Goal: Information Seeking & Learning: Check status

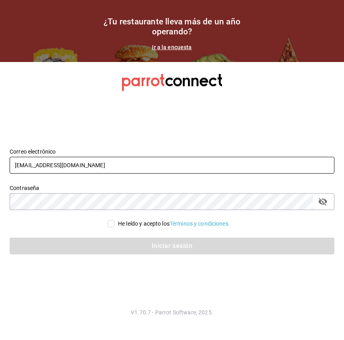
click at [81, 162] on input "pr@peace.com" at bounding box center [172, 165] width 324 height 17
type input "gm@peace.com"
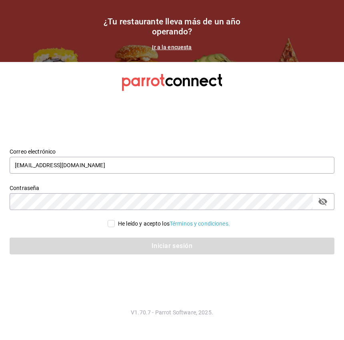
click at [107, 221] on input "He leído y acepto los Términos y condiciones." at bounding box center [110, 223] width 7 height 7
checkbox input "true"
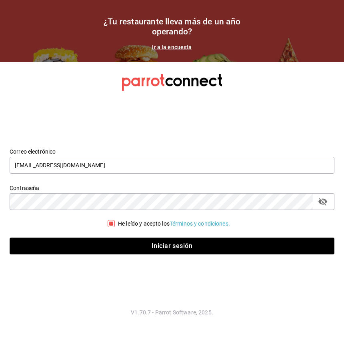
click at [112, 235] on div "Iniciar sesión" at bounding box center [167, 241] width 334 height 26
drag, startPoint x: 113, startPoint y: 237, endPoint x: 118, endPoint y: 235, distance: 5.6
click at [123, 235] on div "Iniciar sesión" at bounding box center [167, 241] width 334 height 26
click at [118, 244] on button "Iniciar sesión" at bounding box center [172, 245] width 324 height 17
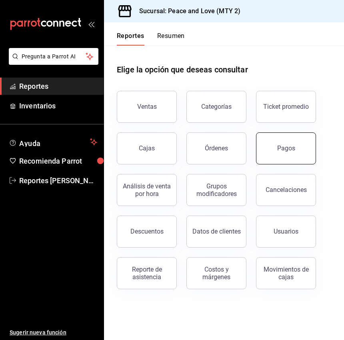
click at [293, 156] on button "Pagos" at bounding box center [286, 148] width 60 height 32
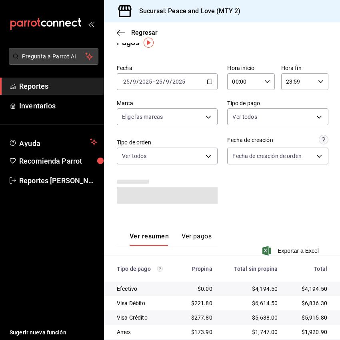
scroll to position [11, 0]
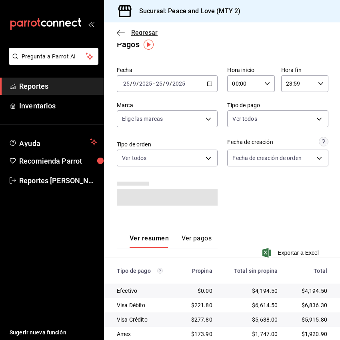
click at [119, 36] on icon "button" at bounding box center [121, 32] width 8 height 7
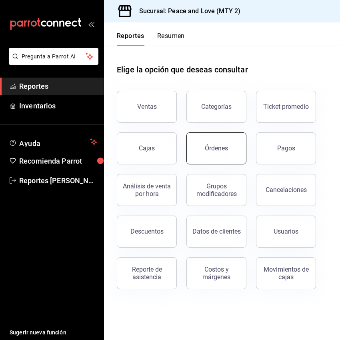
click at [205, 147] on button "Órdenes" at bounding box center [216, 148] width 60 height 32
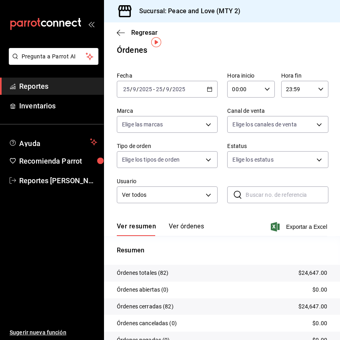
scroll to position [5, 0]
click at [125, 35] on span "Regresar" at bounding box center [137, 33] width 41 height 8
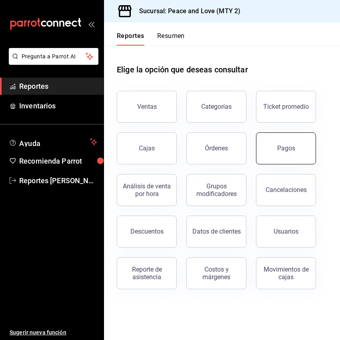
click at [297, 159] on button "Pagos" at bounding box center [286, 148] width 60 height 32
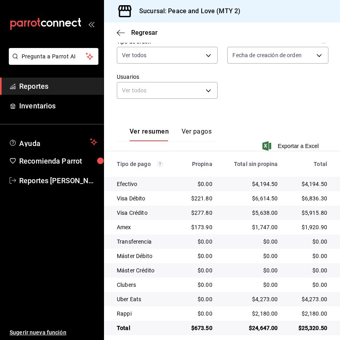
scroll to position [122, 0]
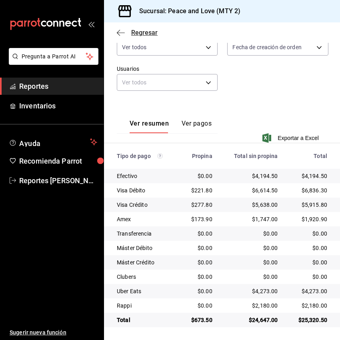
click at [118, 32] on icon "button" at bounding box center [121, 32] width 8 height 7
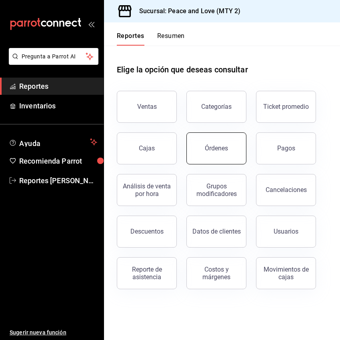
click at [240, 141] on button "Órdenes" at bounding box center [216, 148] width 60 height 32
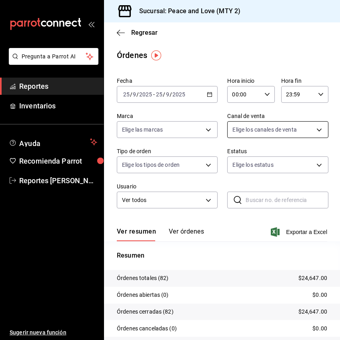
click at [266, 130] on body "Pregunta a Parrot AI Reportes Inventarios Ayuda Recomienda Parrot Reportes [PER…" at bounding box center [170, 170] width 340 height 340
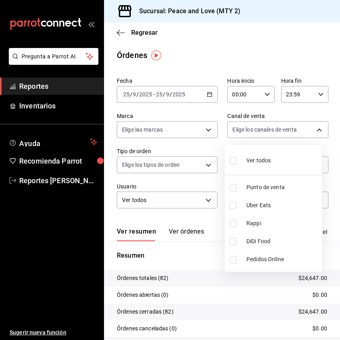
click at [254, 201] on span "Uber Eats" at bounding box center [282, 205] width 72 height 8
type input "UBER_EATS"
checkbox input "true"
click at [336, 247] on div at bounding box center [170, 170] width 340 height 340
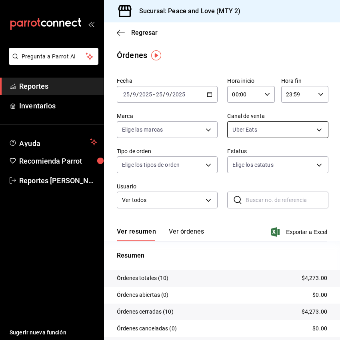
click at [292, 132] on body "Pregunta a Parrot AI Reportes Inventarios Ayuda Recomienda Parrot Reportes [PER…" at bounding box center [170, 170] width 340 height 340
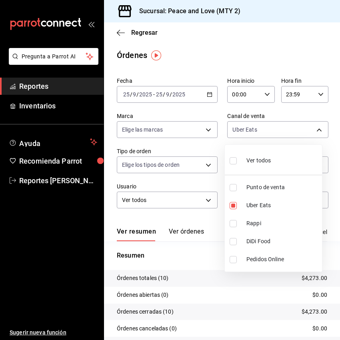
click at [271, 223] on span "Rappi" at bounding box center [282, 223] width 72 height 8
type input "UBER_EATS,RAPPI"
checkbox input "true"
click at [272, 205] on span "Uber Eats" at bounding box center [282, 205] width 72 height 8
type input "RAPPI"
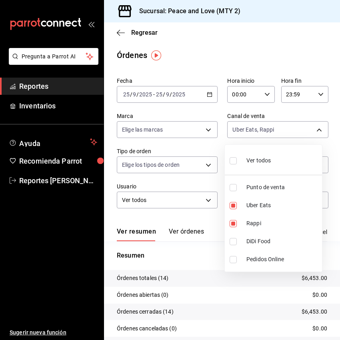
checkbox input "false"
click at [325, 155] on div at bounding box center [170, 170] width 340 height 340
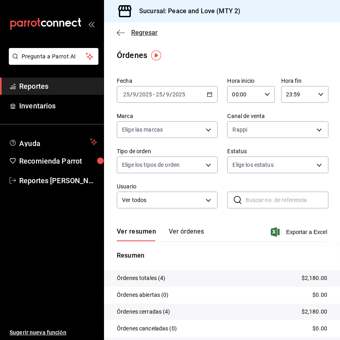
click at [126, 35] on span "Regresar" at bounding box center [137, 33] width 41 height 8
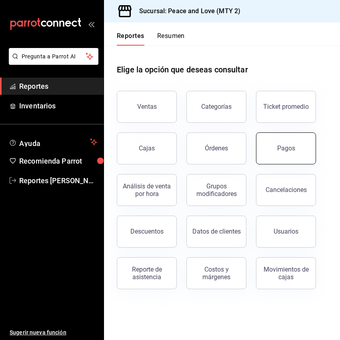
click at [304, 141] on button "Pagos" at bounding box center [286, 148] width 60 height 32
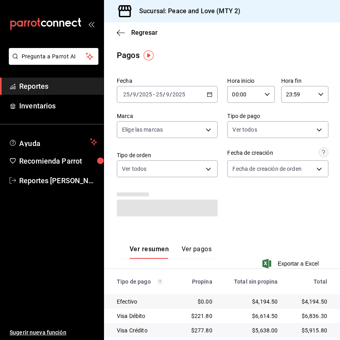
click at [124, 28] on div "Regresar" at bounding box center [222, 32] width 236 height 20
click at [121, 32] on icon "button" at bounding box center [121, 32] width 8 height 0
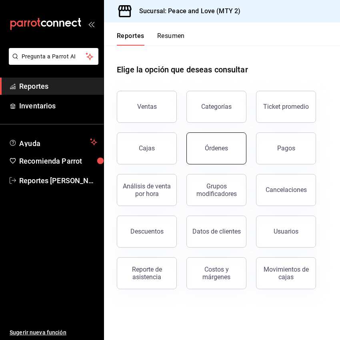
click at [223, 148] on div "Órdenes" at bounding box center [216, 148] width 23 height 8
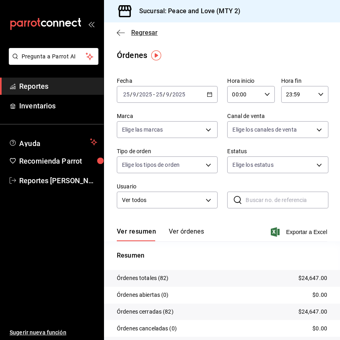
click at [120, 30] on icon "button" at bounding box center [121, 32] width 8 height 7
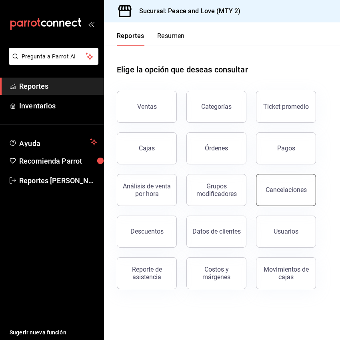
click at [283, 201] on button "Cancelaciones" at bounding box center [286, 190] width 60 height 32
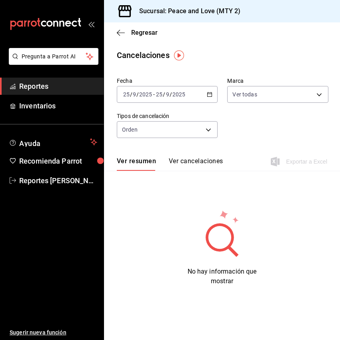
click at [109, 32] on div "Regresar" at bounding box center [222, 32] width 236 height 20
click at [117, 32] on icon "button" at bounding box center [121, 32] width 8 height 7
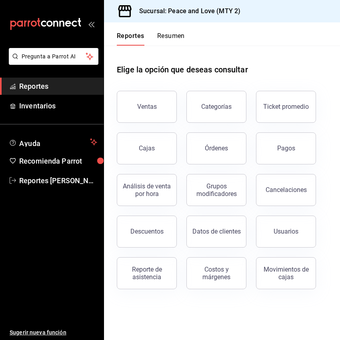
click at [141, 249] on div "Reporte de asistencia" at bounding box center [142, 268] width 70 height 42
click at [145, 240] on button "Descuentos" at bounding box center [147, 231] width 60 height 32
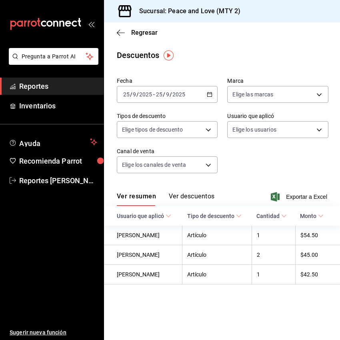
click at [316, 161] on div "Fecha [DATE] [DATE] - [DATE] [DATE] Marca Elige las marcas Tipos de descuento E…" at bounding box center [222, 128] width 210 height 109
click at [308, 176] on div "Fecha [DATE] [DATE] - [DATE] [DATE] Marca Elige las marcas Tipos de descuento E…" at bounding box center [222, 128] width 210 height 109
